Goal: Navigation & Orientation: Find specific page/section

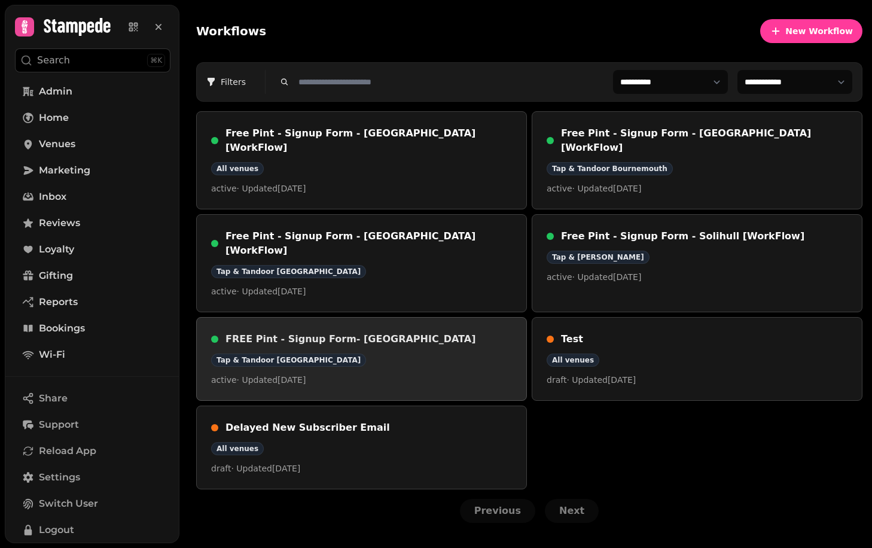
click at [428, 354] on div "Tap & Tandoor [GEOGRAPHIC_DATA]" at bounding box center [361, 360] width 301 height 13
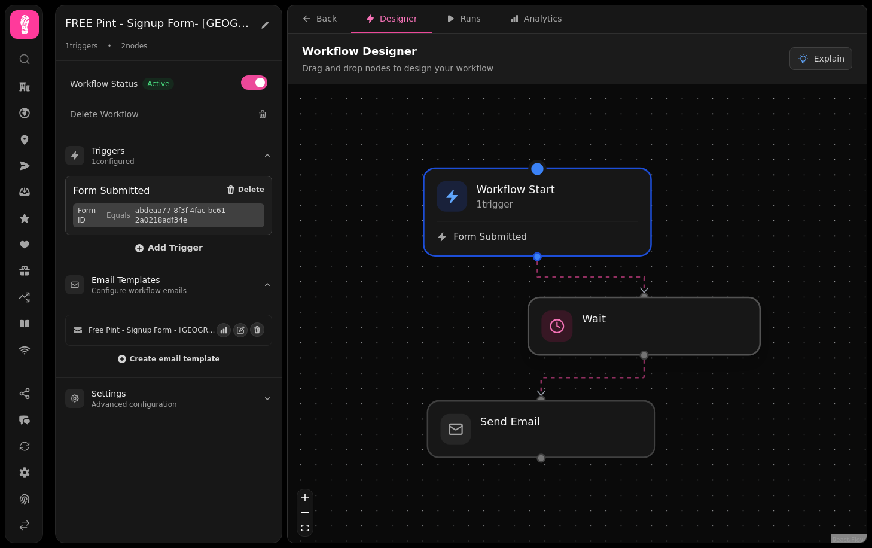
drag, startPoint x: 506, startPoint y: 300, endPoint x: 608, endPoint y: 312, distance: 103.0
click at [608, 313] on div at bounding box center [644, 325] width 232 height 57
click at [314, 16] on div "Back" at bounding box center [319, 19] width 35 height 12
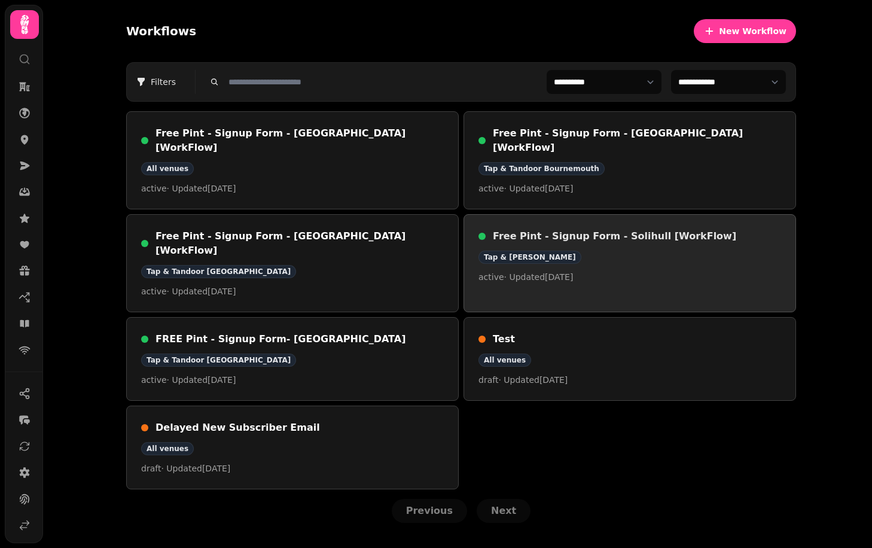
click at [585, 229] on h3 "Free Pint - Signup Form - Solihull [WorkFlow]" at bounding box center [637, 236] width 288 height 14
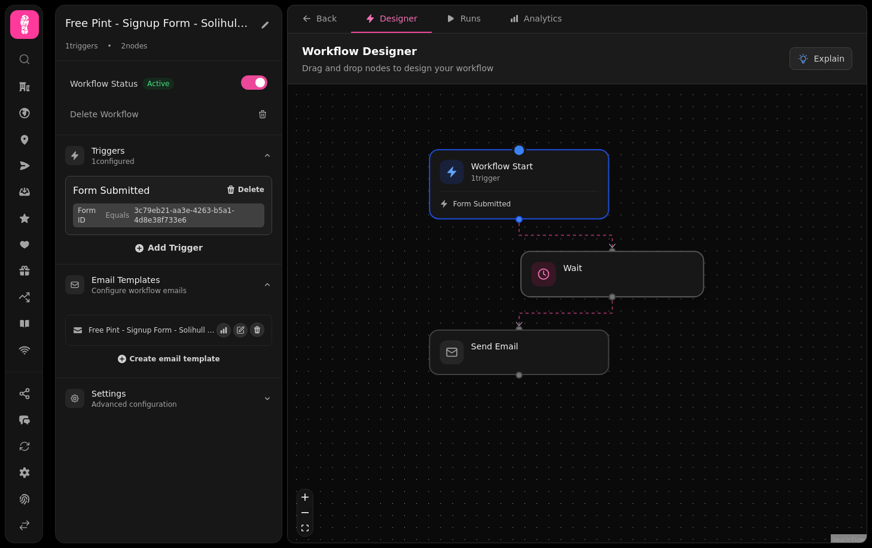
drag, startPoint x: 549, startPoint y: 272, endPoint x: 645, endPoint y: 281, distance: 96.8
click at [645, 281] on div at bounding box center [612, 273] width 183 height 45
click at [646, 281] on div at bounding box center [612, 273] width 183 height 45
select select "*****"
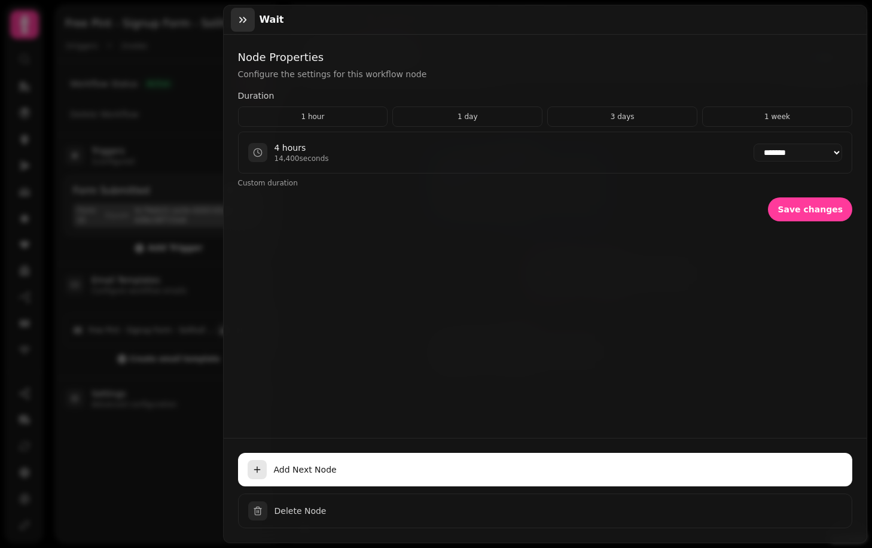
click at [242, 24] on icon "button" at bounding box center [243, 20] width 12 height 12
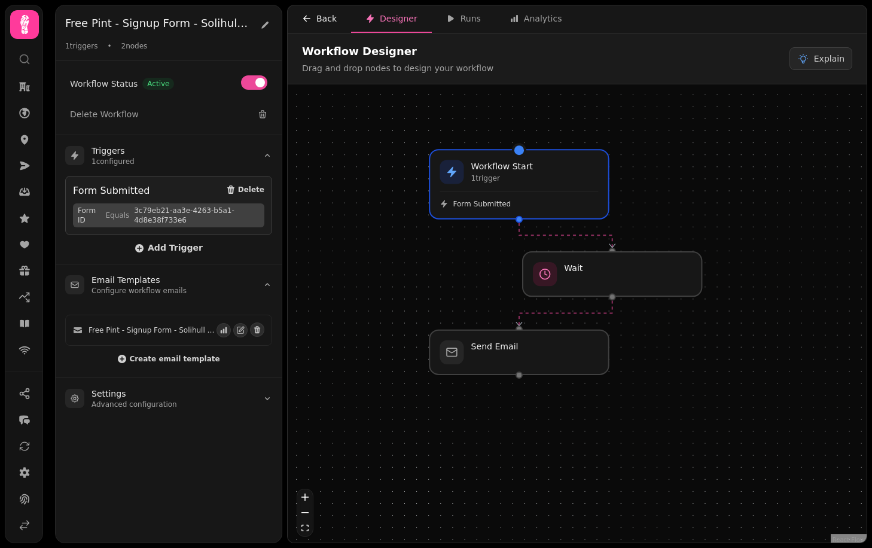
click at [331, 23] on div "Back" at bounding box center [319, 19] width 35 height 12
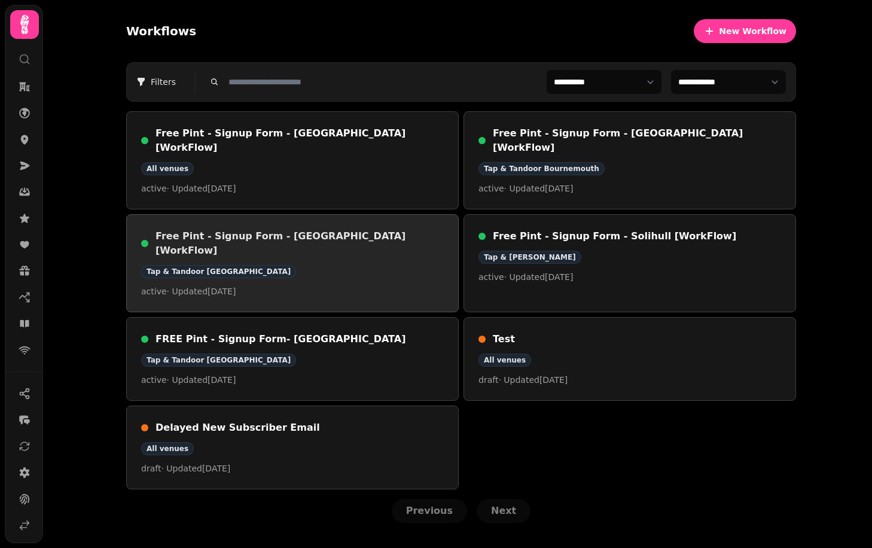
click at [293, 265] on div "Tap & Tandoor [GEOGRAPHIC_DATA]" at bounding box center [292, 271] width 303 height 13
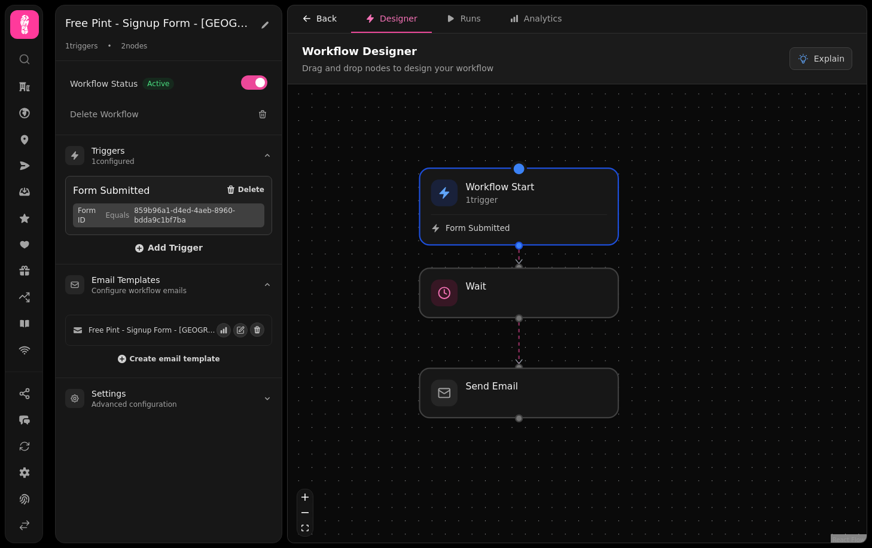
click at [307, 19] on icon "button" at bounding box center [307, 19] width 10 height 10
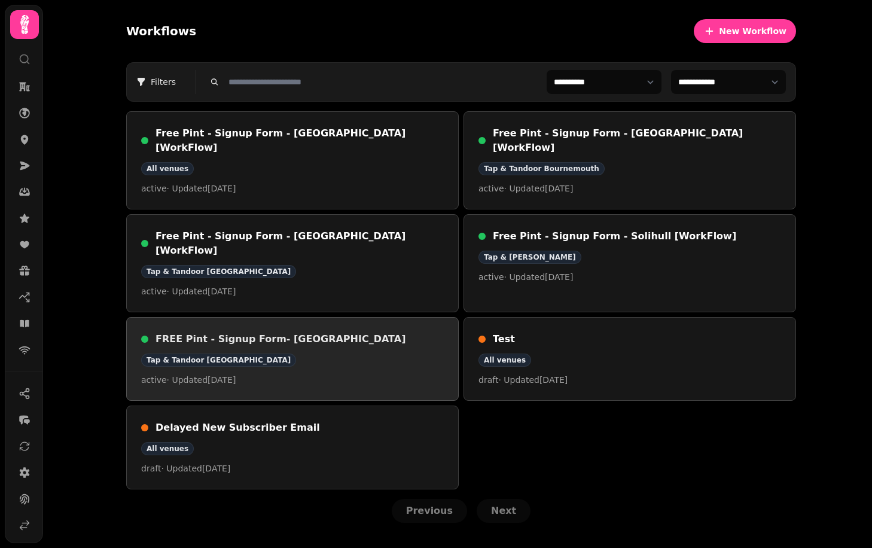
click at [324, 354] on div "Tap & Tandoor [GEOGRAPHIC_DATA]" at bounding box center [292, 360] width 303 height 13
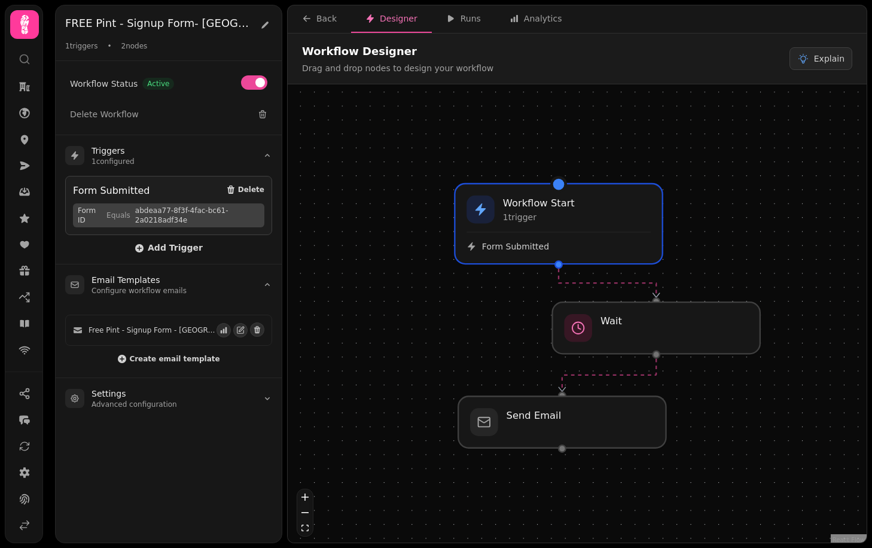
drag, startPoint x: 374, startPoint y: 287, endPoint x: 450, endPoint y: 300, distance: 77.1
click at [451, 300] on div "Workflow Start 1 trigger Form Submitted Wait Send Email" at bounding box center [577, 314] width 579 height 461
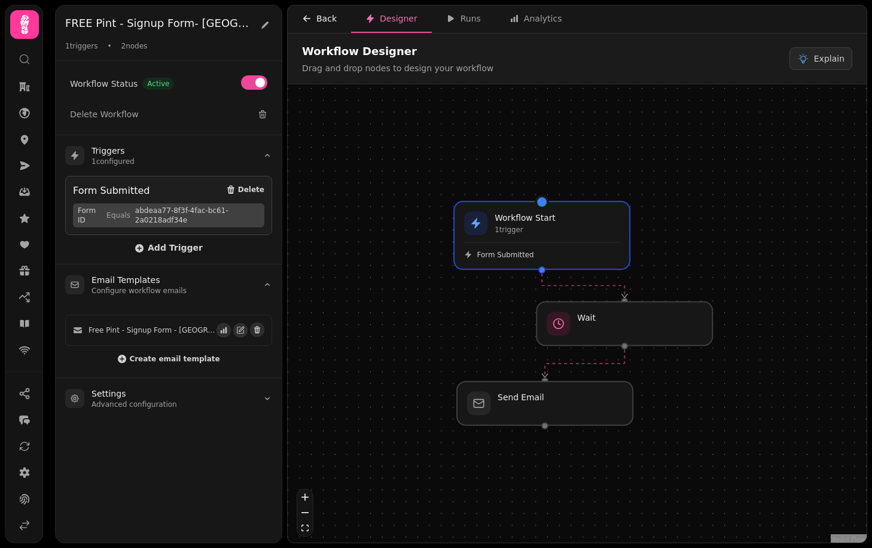
click at [313, 22] on div "Back" at bounding box center [319, 19] width 35 height 12
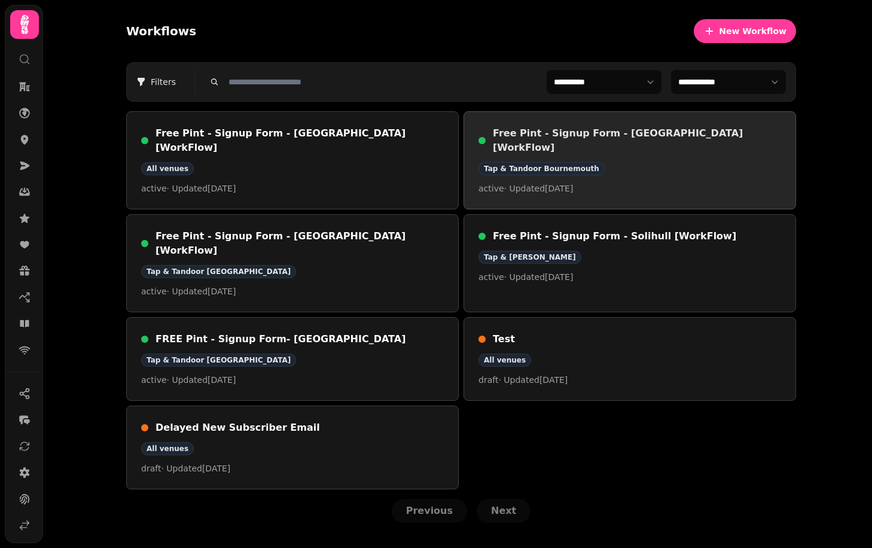
click at [662, 162] on div "Tap & Tandoor Bournemouth" at bounding box center [630, 168] width 303 height 13
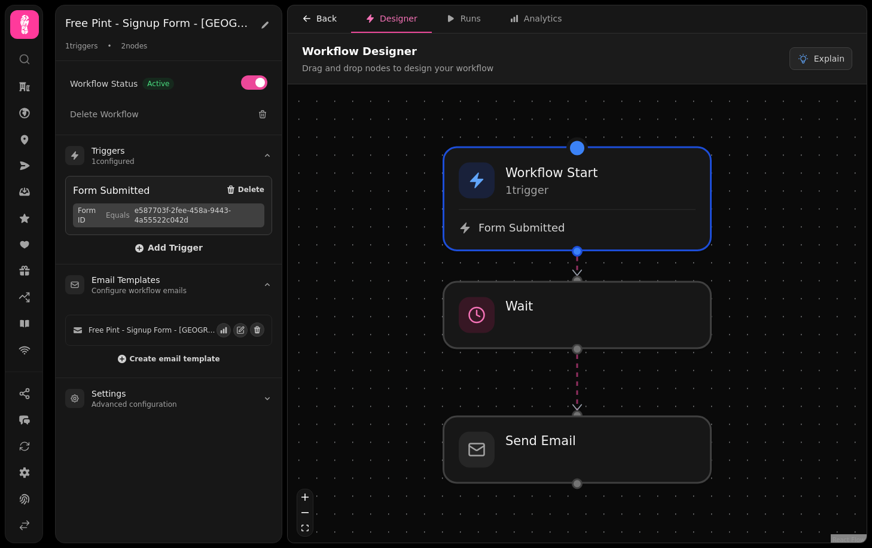
click at [319, 20] on div "Back" at bounding box center [319, 19] width 35 height 12
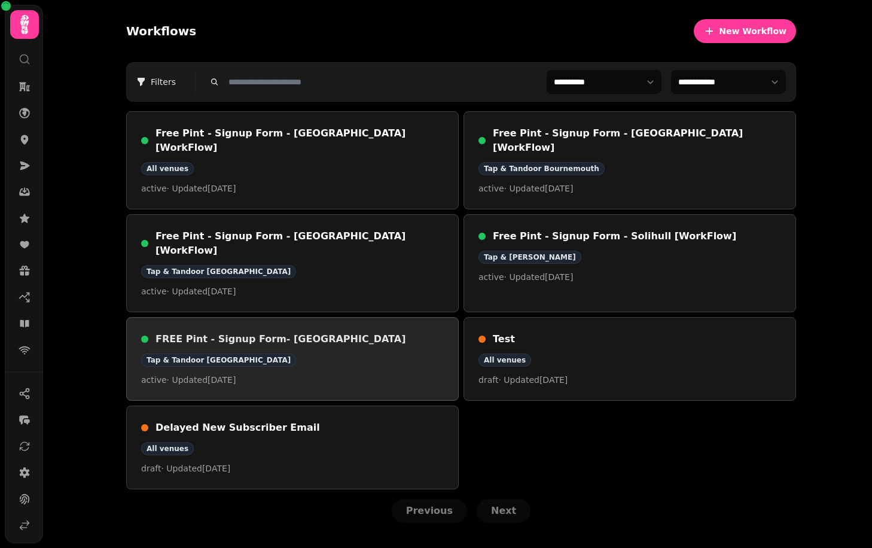
click at [288, 354] on div "Tap & Tandoor [GEOGRAPHIC_DATA]" at bounding box center [292, 360] width 303 height 13
